Goal: Task Accomplishment & Management: Manage account settings

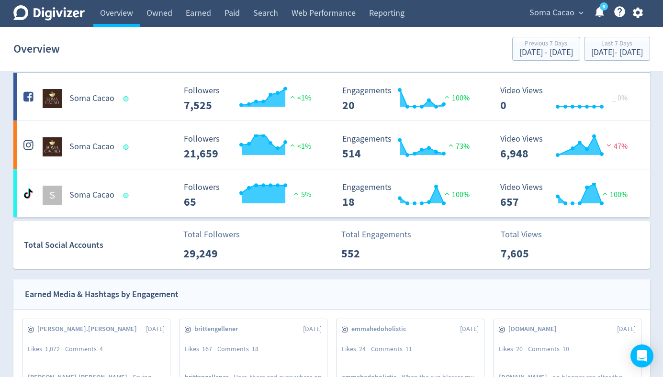
scroll to position [36, 0]
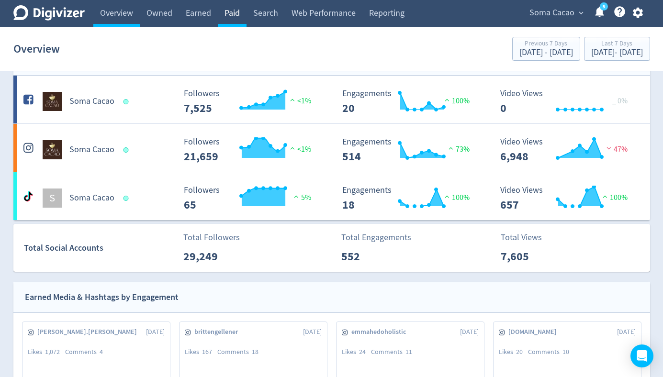
click at [229, 12] on link "Paid" at bounding box center [232, 13] width 29 height 27
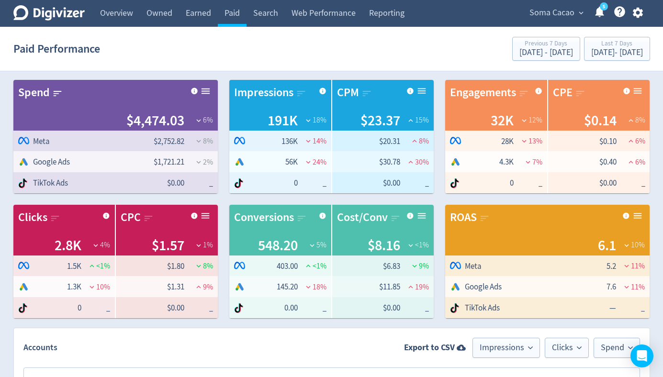
click at [634, 11] on icon "button" at bounding box center [637, 13] width 10 height 11
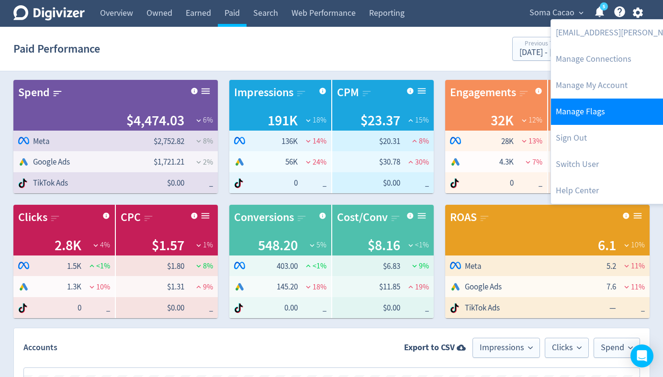
click at [577, 111] on link "Manage Flags" at bounding box center [648, 112] width 195 height 26
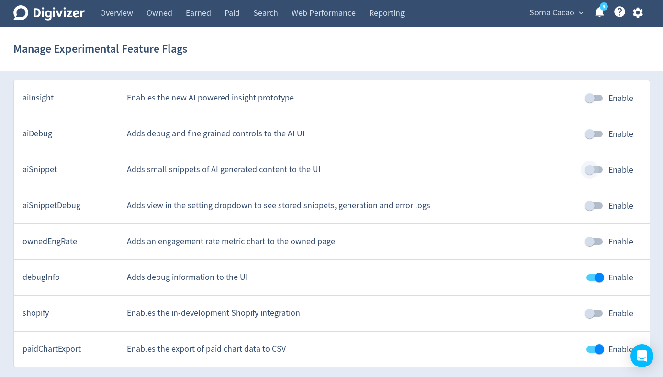
click at [593, 166] on input "Enable" at bounding box center [589, 170] width 55 height 18
checkbox input "true"
click at [591, 207] on input "Enable" at bounding box center [589, 206] width 55 height 18
checkbox input "true"
click at [229, 14] on link "Paid" at bounding box center [232, 13] width 29 height 27
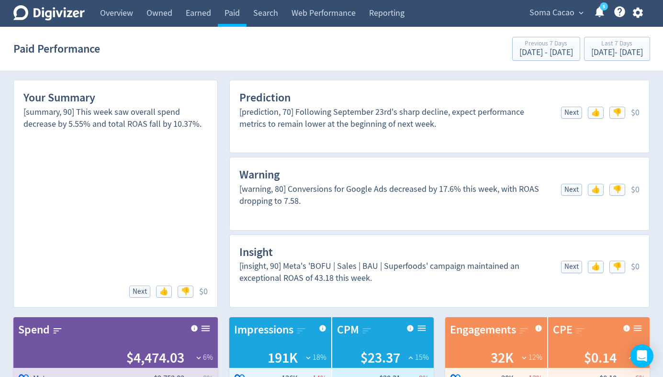
click at [552, 17] on span "Soma Cacao" at bounding box center [551, 12] width 45 height 15
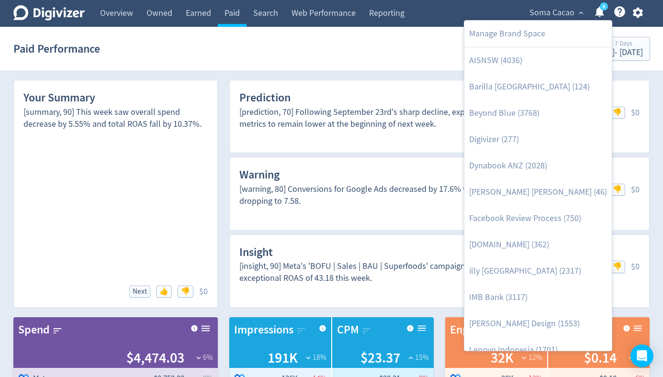
click at [376, 49] on div at bounding box center [331, 188] width 663 height 377
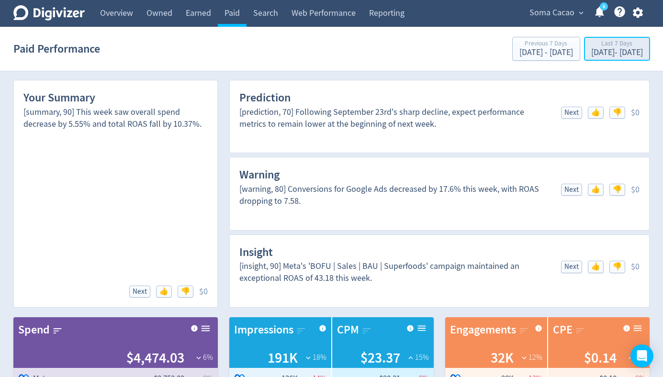
click at [591, 48] on div "[DATE] - [DATE]" at bounding box center [617, 52] width 52 height 9
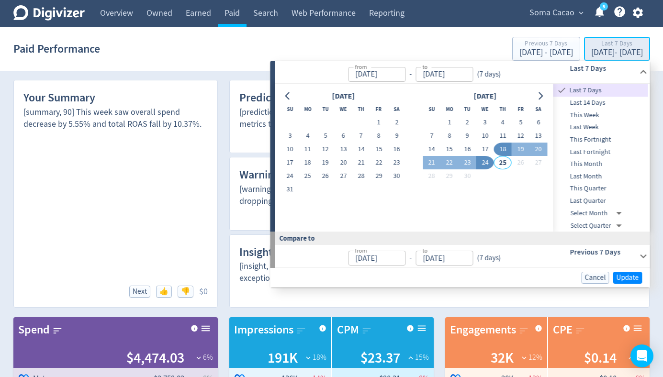
type input "[DATE]"
click at [585, 166] on span "This Month" at bounding box center [600, 164] width 95 height 11
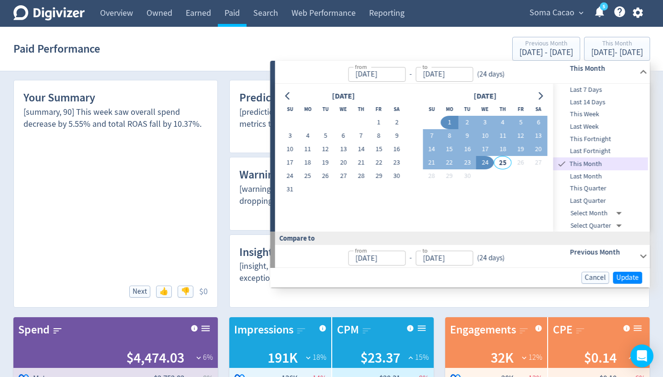
type input "[DATE]"
click at [625, 277] on span "Update" at bounding box center [627, 277] width 22 height 7
click at [625, 277] on div "[insight, 90] Meta's 'BOFU | Sales | BAU | Superfoods' campaign maintained an e…" at bounding box center [439, 278] width 400 height 37
